Goal: Task Accomplishment & Management: Manage account settings

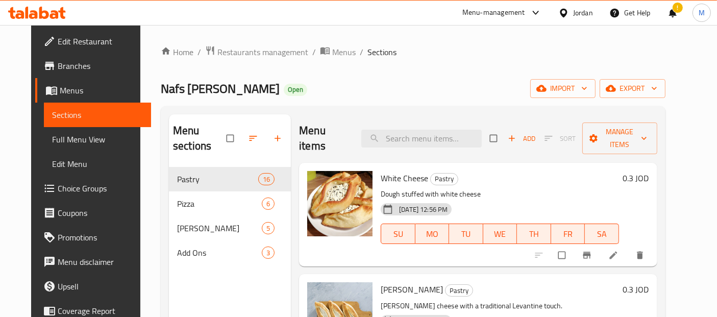
click at [573, 17] on div "Jordan" at bounding box center [583, 12] width 20 height 11
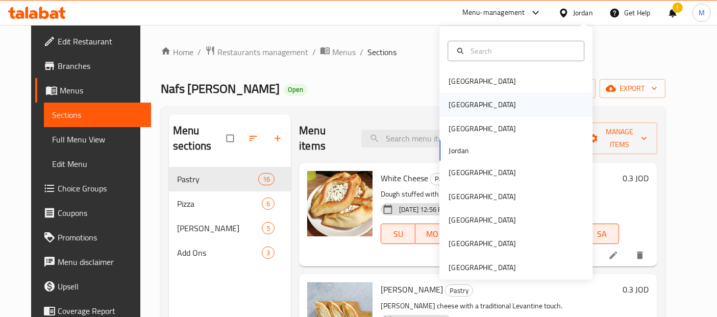
click at [476, 94] on div "Egypt" at bounding box center [516, 104] width 153 height 23
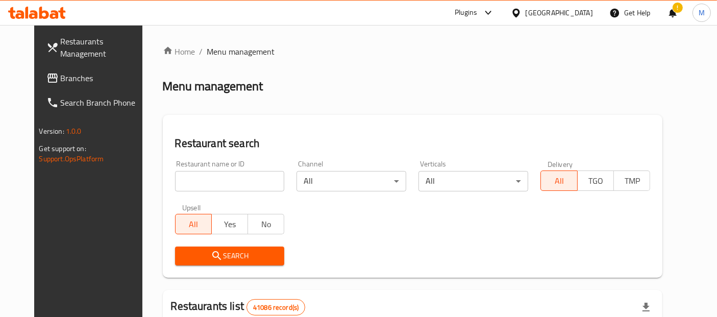
click at [61, 83] on span "Branches" at bounding box center [103, 78] width 85 height 12
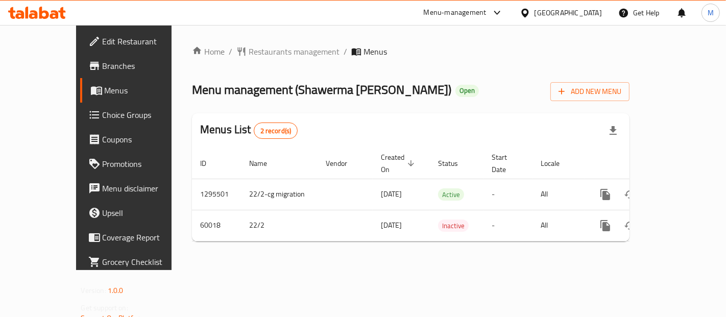
click at [80, 76] on link "Branches" at bounding box center [138, 66] width 117 height 25
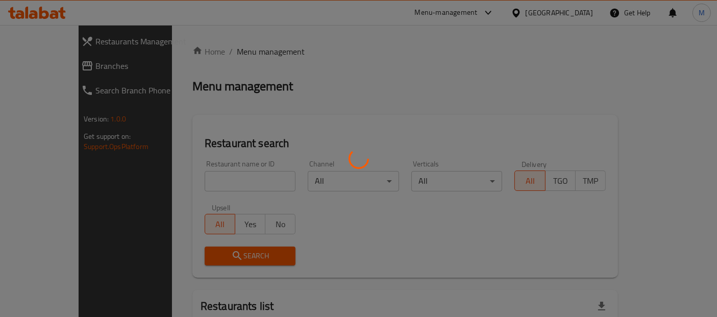
click at [32, 64] on div at bounding box center [358, 158] width 717 height 317
click at [30, 65] on div at bounding box center [358, 158] width 717 height 317
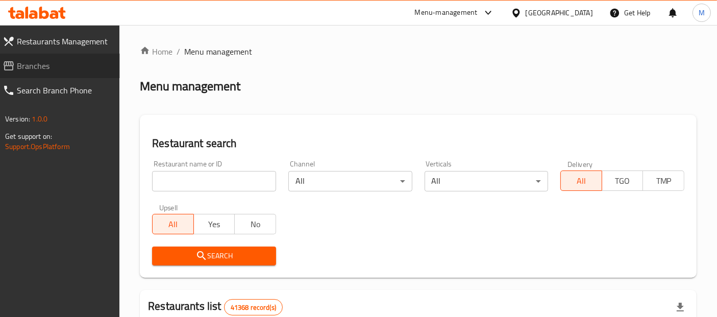
click at [54, 68] on span "Branches" at bounding box center [64, 66] width 95 height 12
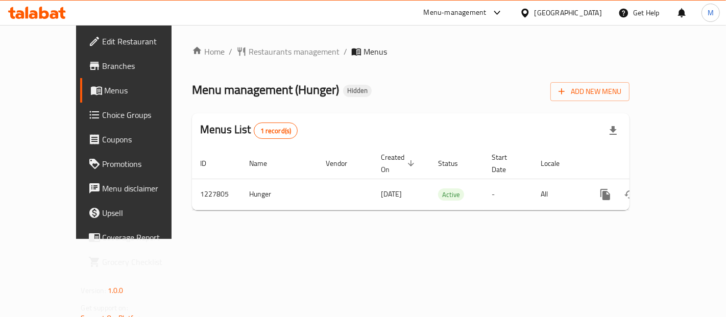
click at [103, 43] on span "Edit Restaurant" at bounding box center [146, 41] width 86 height 12
